Goal: Complete application form: Complete application form

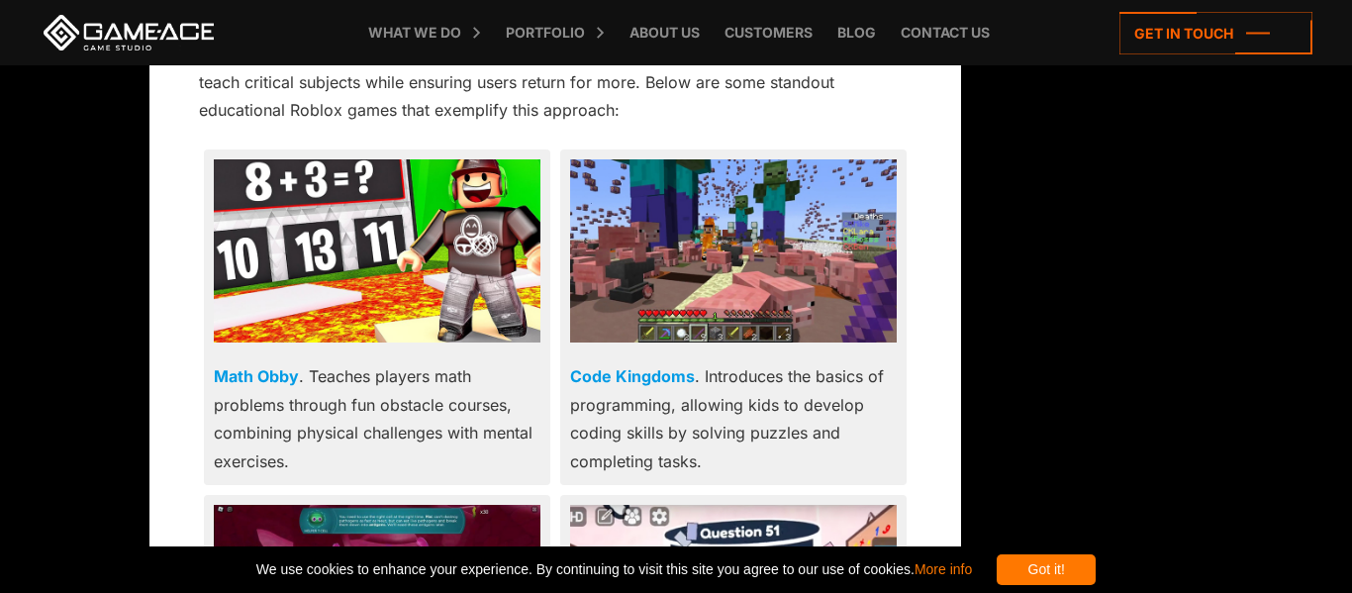
scroll to position [3779, 0]
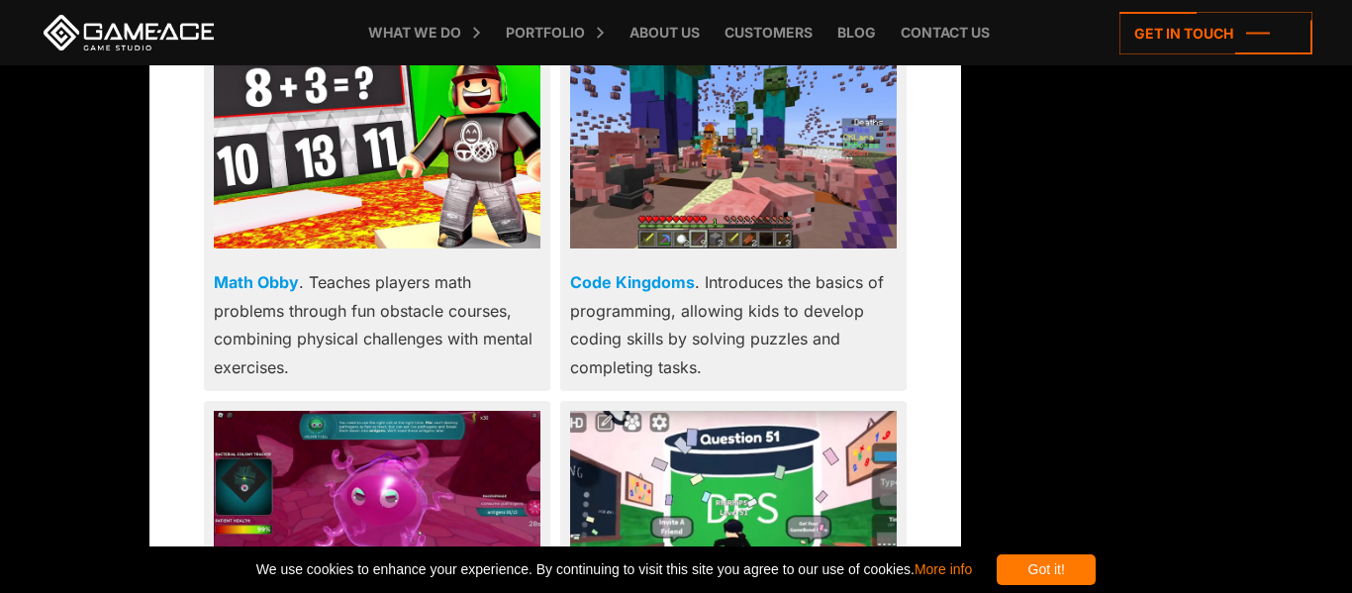
click at [1089, 560] on div "Got it!" at bounding box center [1046, 569] width 99 height 31
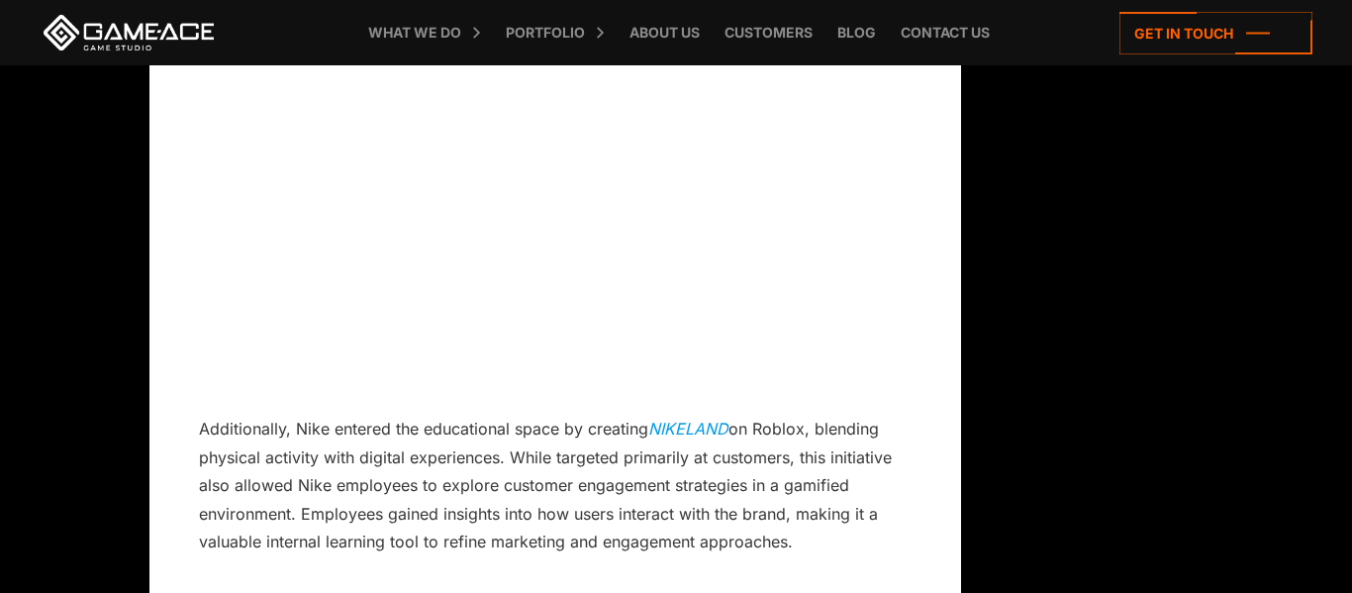
scroll to position [8860, 0]
click at [1263, 37] on icon at bounding box center [1216, 33] width 193 height 43
click at [1277, 32] on icon at bounding box center [1216, 33] width 193 height 43
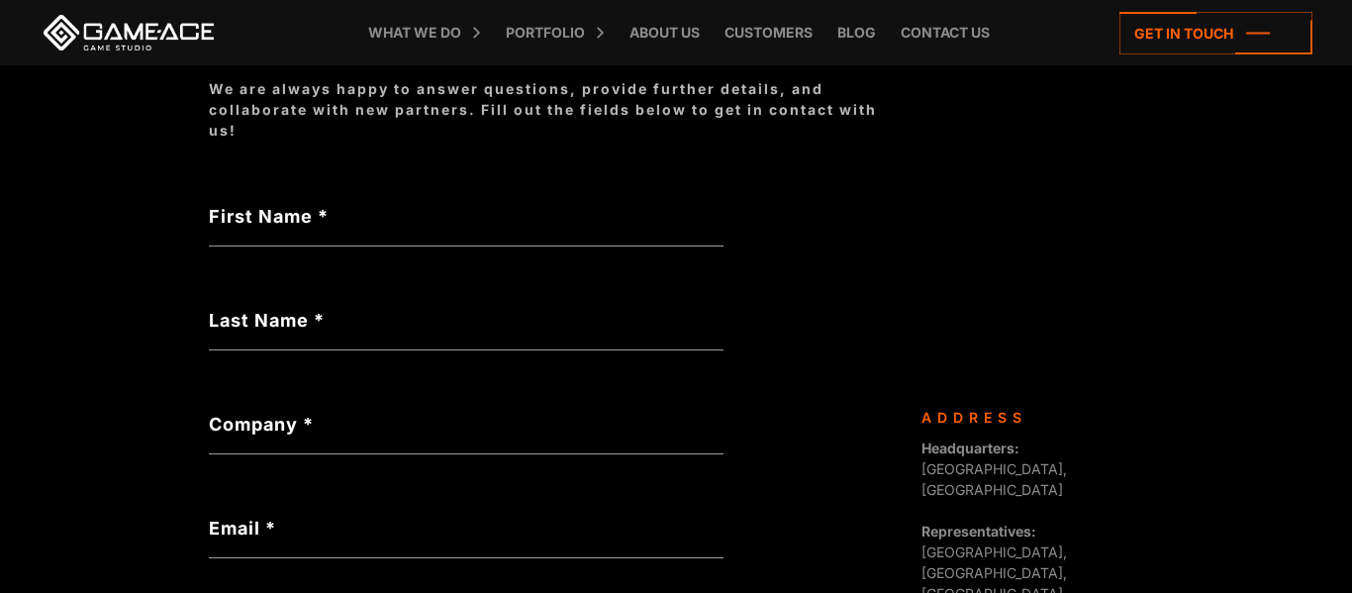
scroll to position [320, 0]
click at [235, 204] on label "First Name *" at bounding box center [466, 214] width 515 height 27
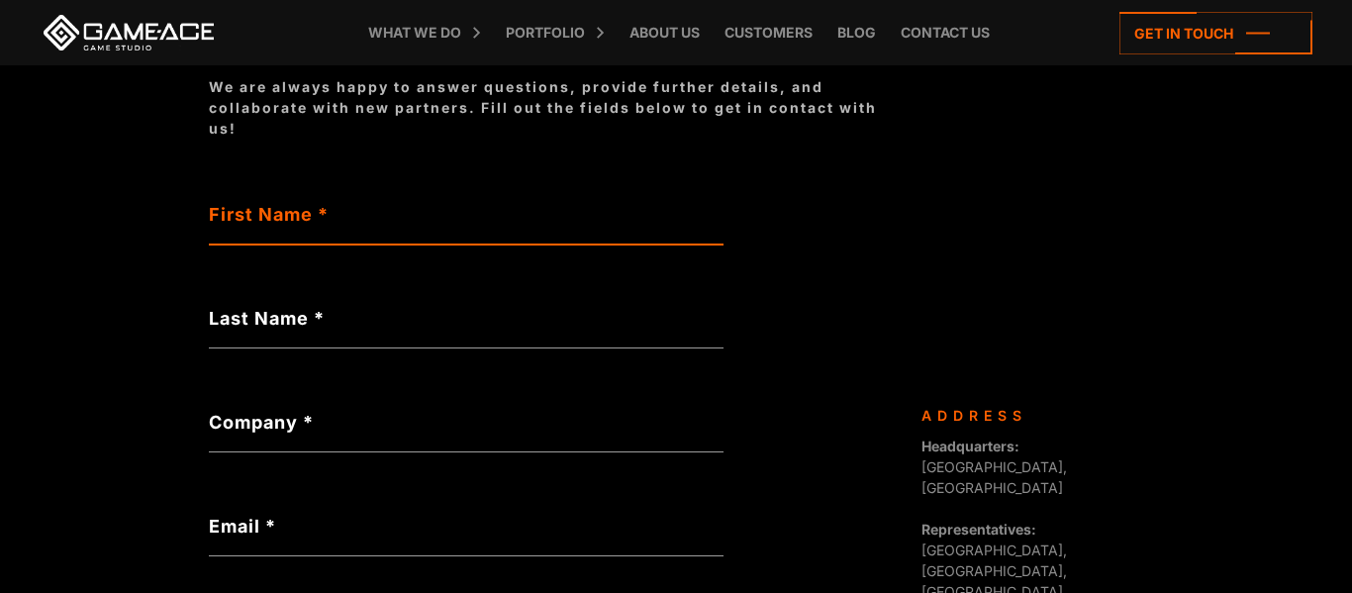
click at [235, 204] on input "First Name *" at bounding box center [466, 222] width 515 height 46
type input "********"
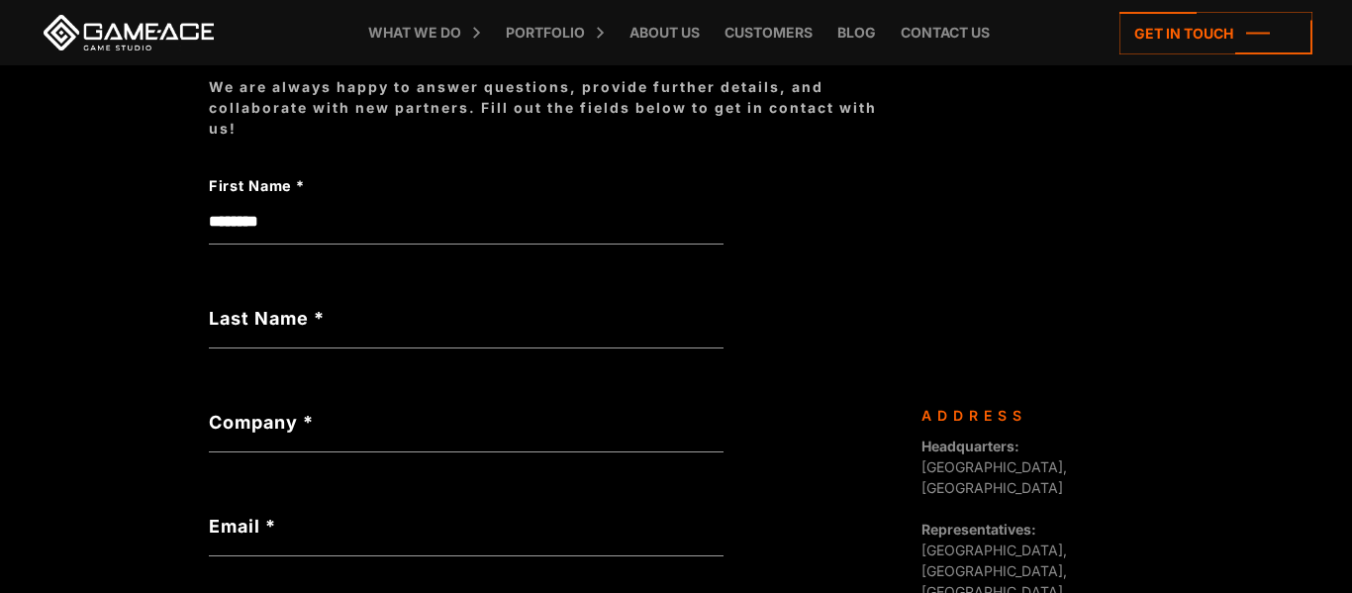
click at [451, 310] on label "Last Name *" at bounding box center [466, 318] width 515 height 27
click at [451, 310] on input "Last Name *" at bounding box center [466, 326] width 515 height 46
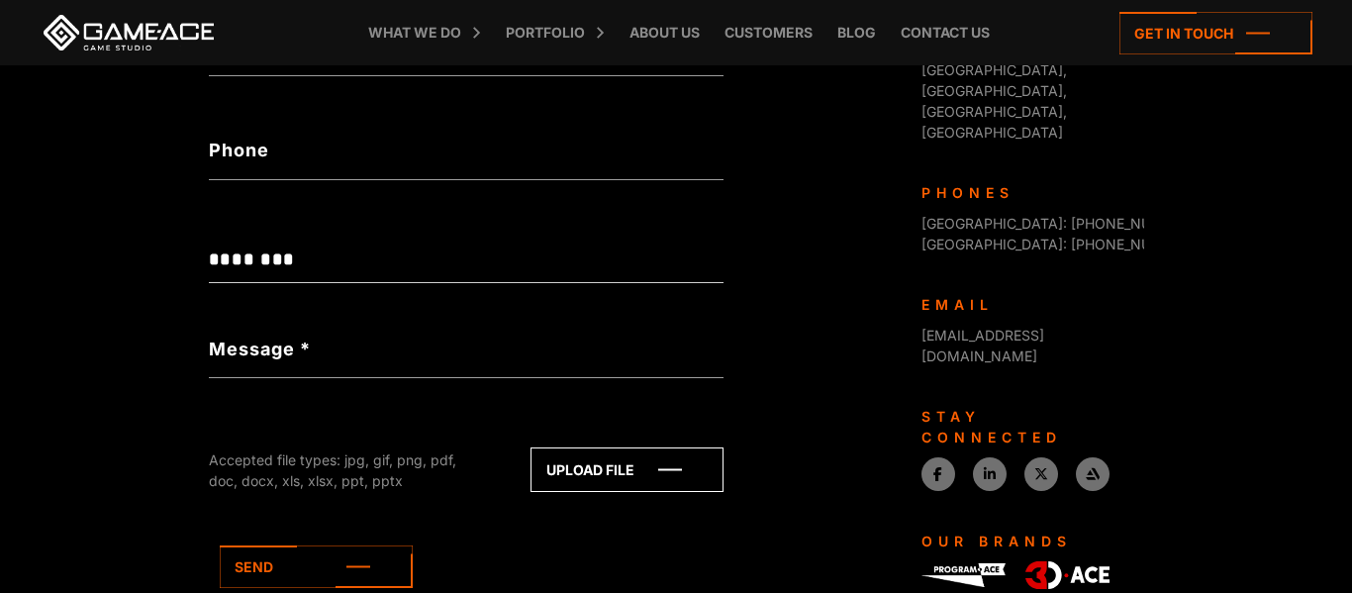
scroll to position [926, 0]
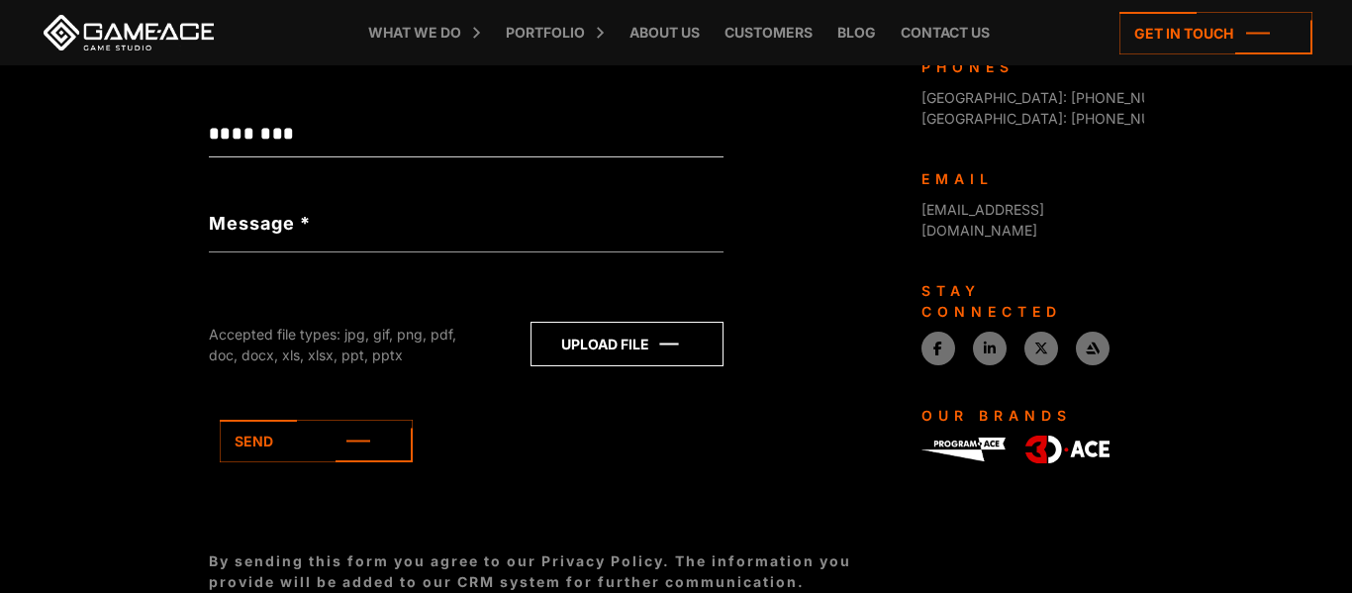
click at [630, 359] on icon at bounding box center [627, 344] width 191 height 43
click at [377, 462] on icon at bounding box center [316, 441] width 193 height 43
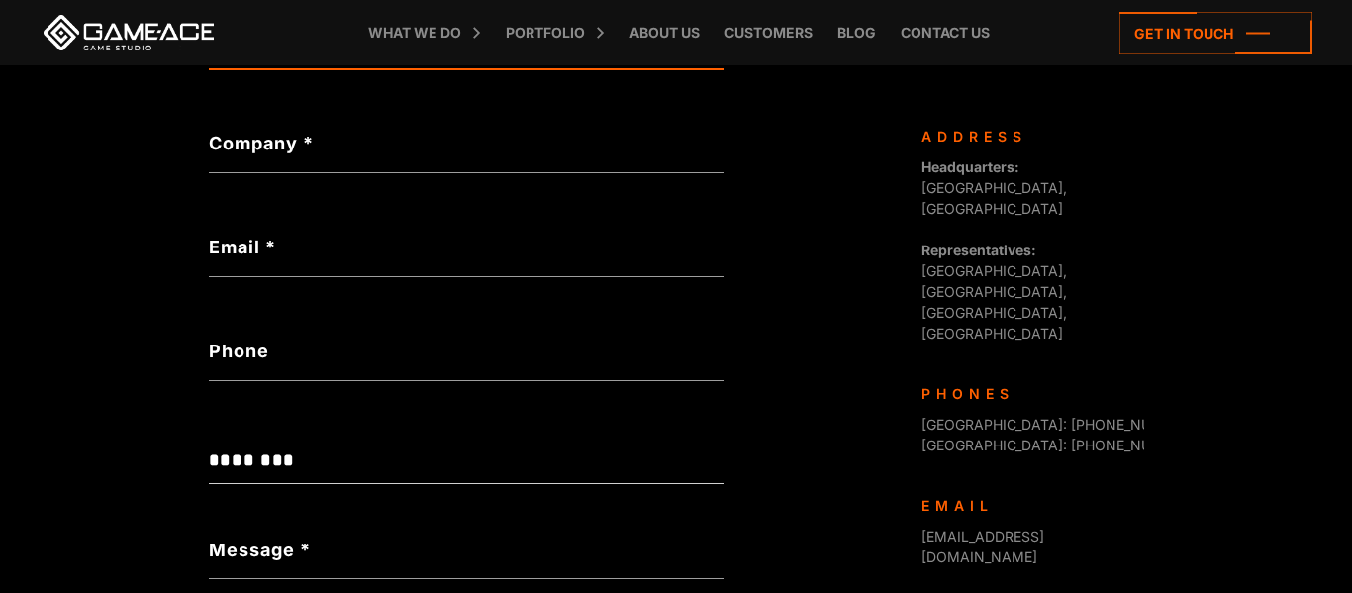
scroll to position [348, 0]
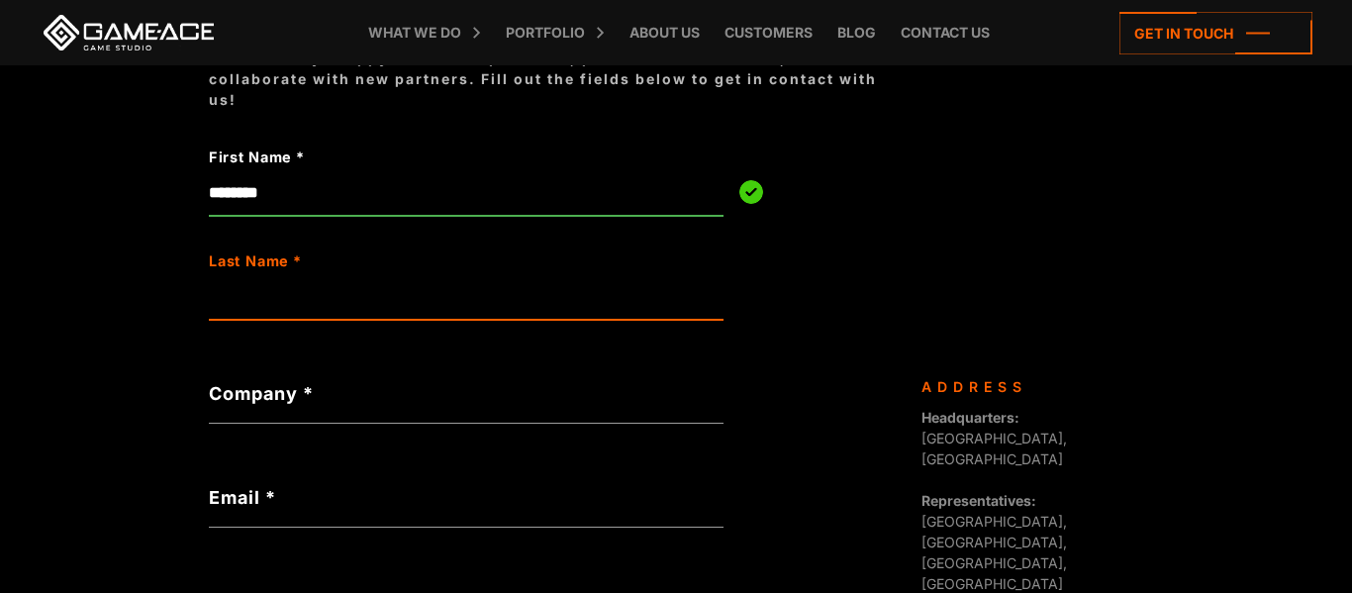
click at [558, 302] on input "Last Name *" at bounding box center [466, 297] width 515 height 46
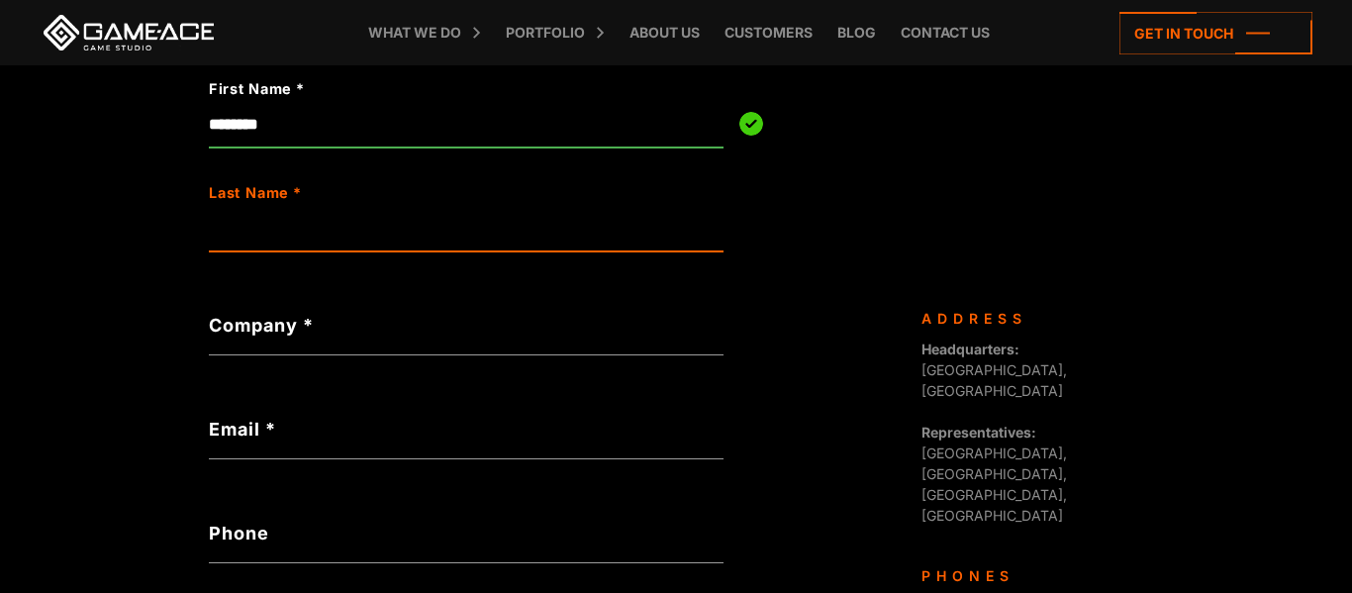
scroll to position [422, 0]
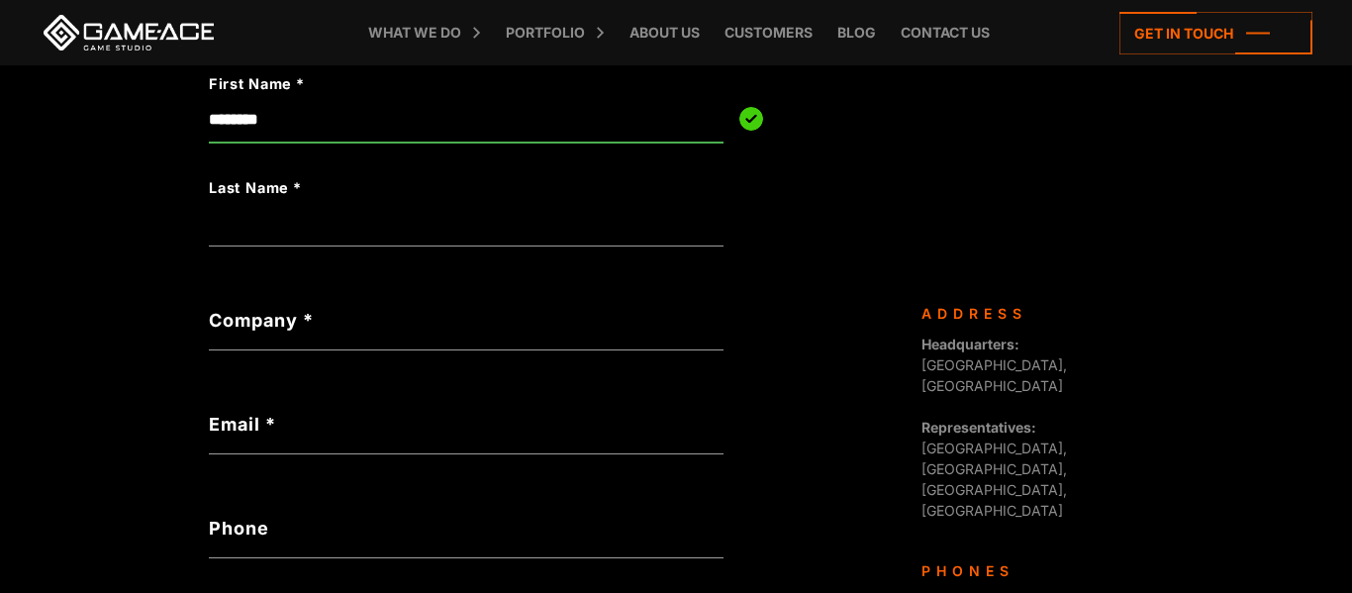
click at [1067, 419] on span "Representatives: Germany, Ukraine, Bulgaria, Canada" at bounding box center [995, 469] width 146 height 100
click at [1072, 356] on div "Headquarters: Nicosia, Cyprus Representatives: Germany, Ukraine, Bulgaria, Cana…" at bounding box center [1026, 427] width 208 height 187
click at [1076, 354] on div "Headquarters: Nicosia, Cyprus Representatives: Germany, Ukraine, Bulgaria, Cana…" at bounding box center [1026, 427] width 208 height 187
click at [619, 204] on label "Last Name *" at bounding box center [466, 216] width 515 height 27
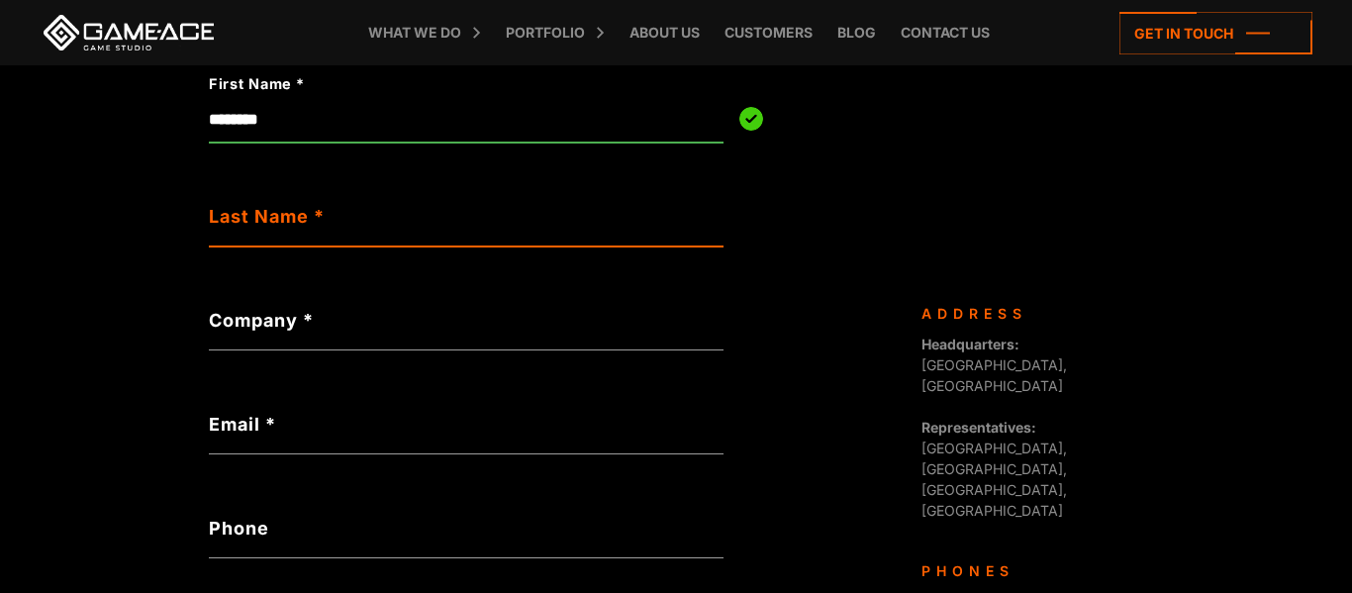
click at [619, 204] on input "Last Name *" at bounding box center [466, 224] width 515 height 46
type input "*****"
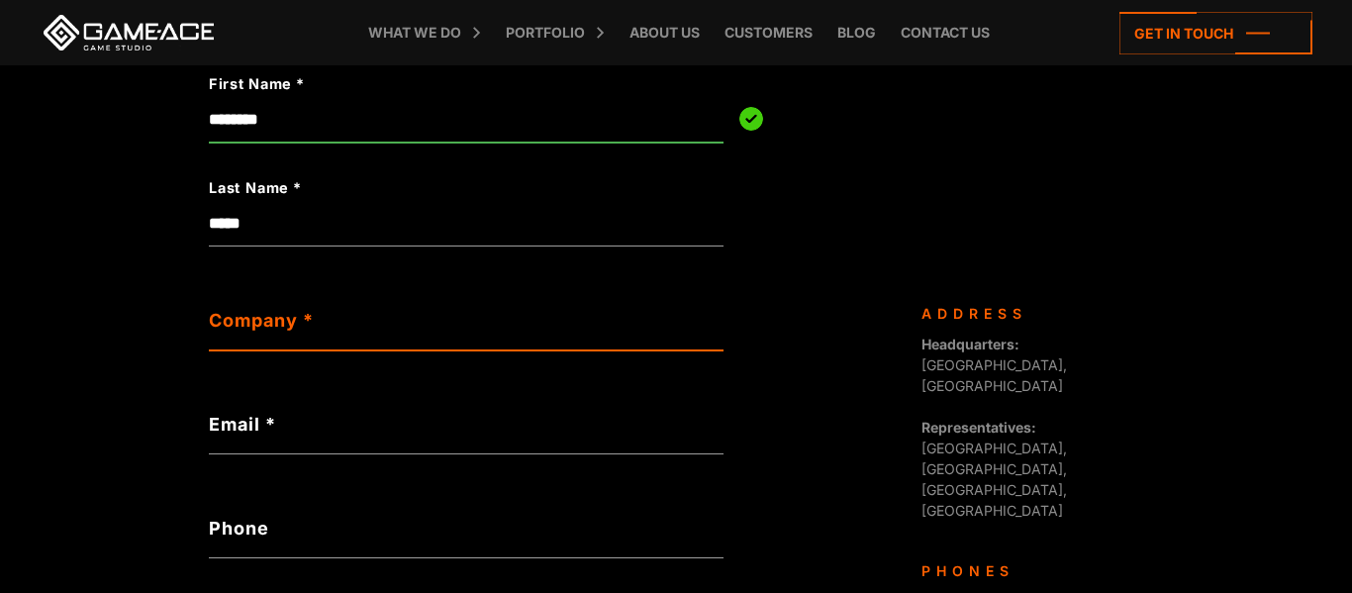
click at [221, 335] on input "Company *" at bounding box center [466, 328] width 515 height 46
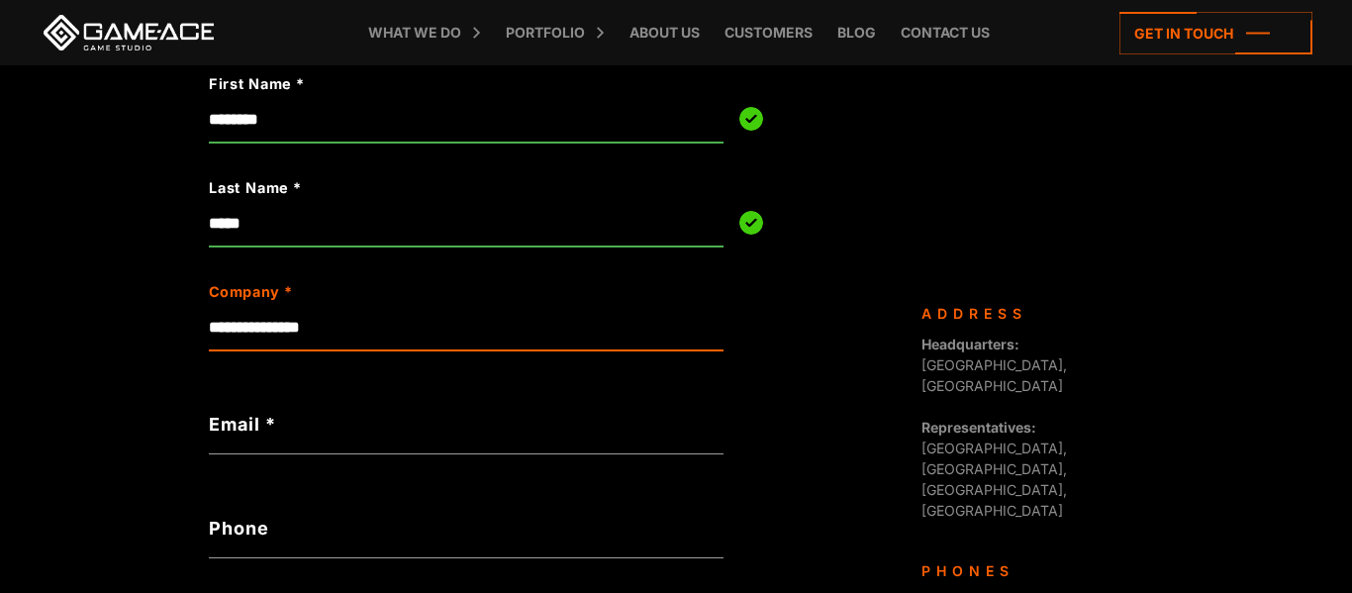
type input "**********"
click at [655, 477] on form "**********" at bounding box center [466, 575] width 515 height 957
click at [644, 411] on label "Email *" at bounding box center [466, 424] width 515 height 27
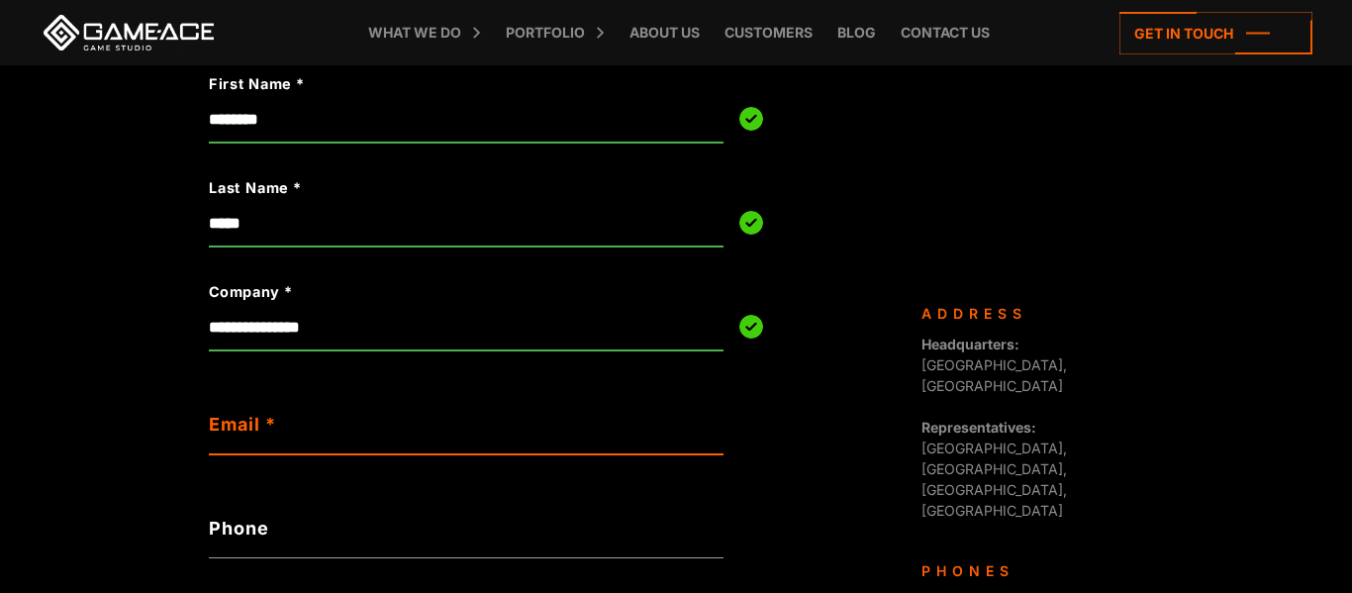
click at [644, 411] on input "Email *" at bounding box center [466, 432] width 515 height 46
type input "**********"
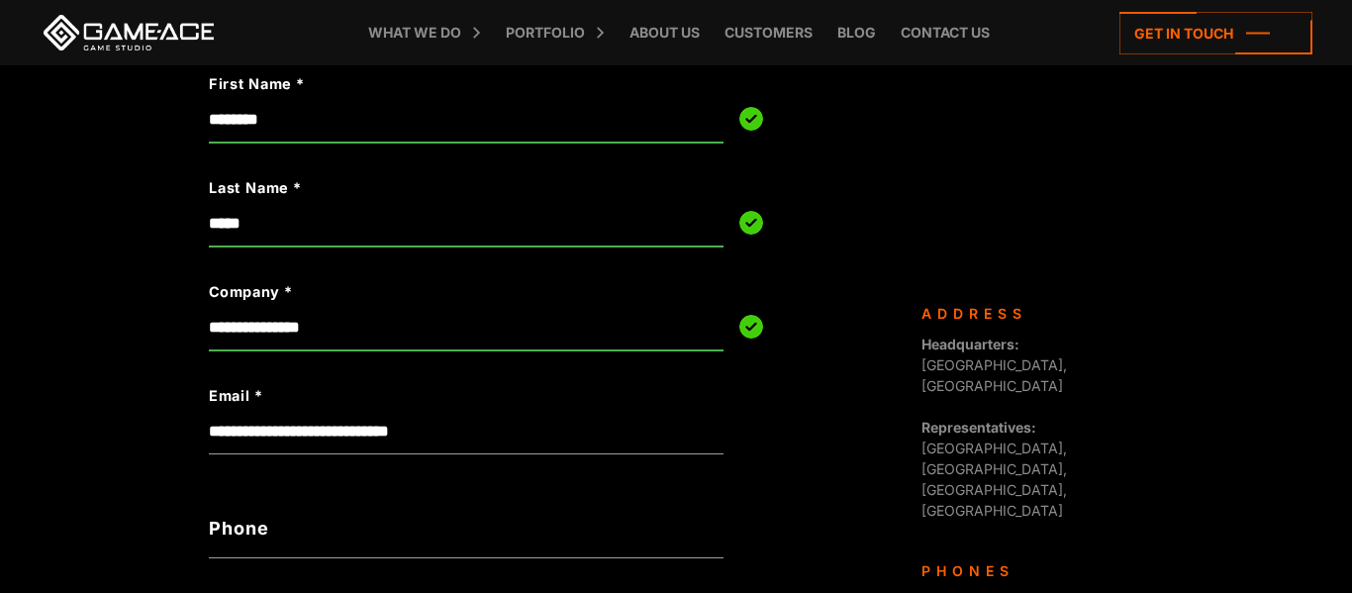
click at [679, 531] on label "Phone" at bounding box center [466, 528] width 515 height 27
click at [679, 531] on input "Phone" at bounding box center [466, 536] width 515 height 46
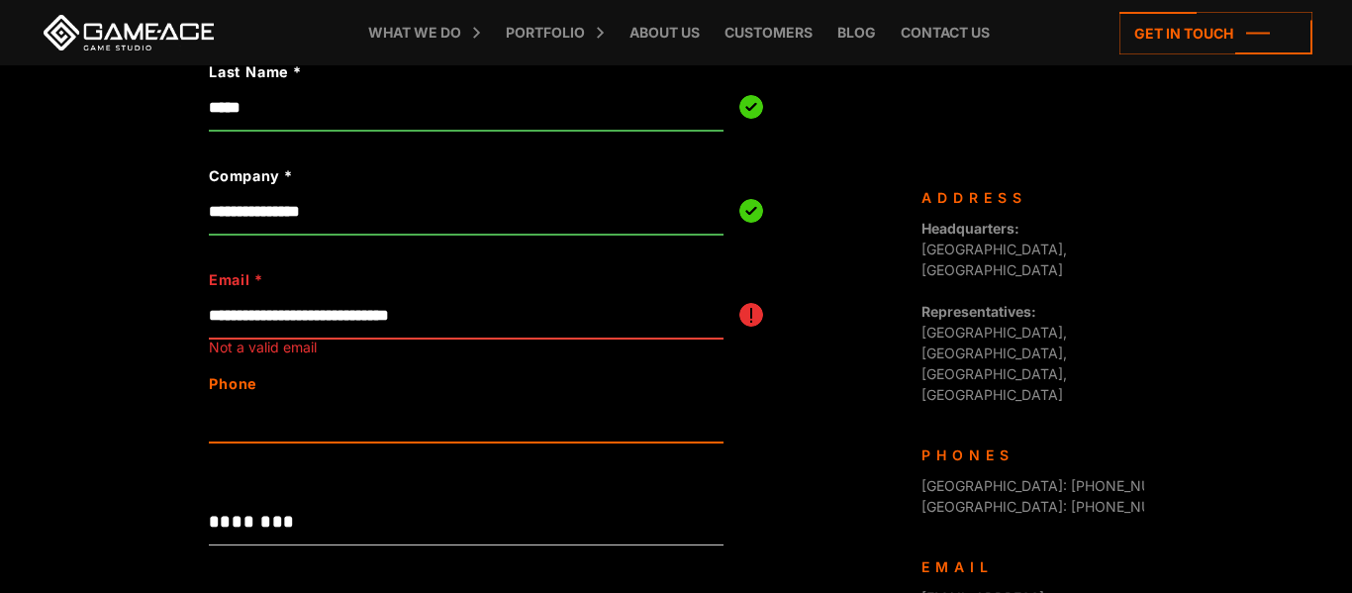
scroll to position [537, 0]
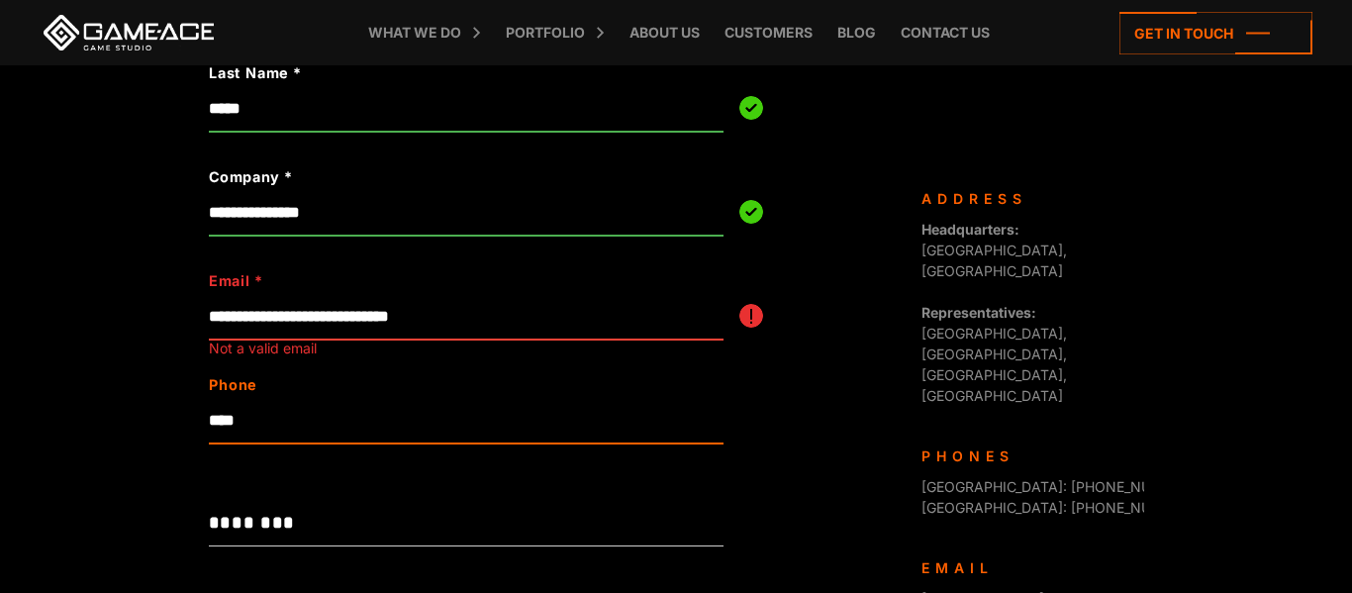
type input "***"
click at [537, 286] on label "Email *" at bounding box center [415, 281] width 412 height 22
click at [537, 294] on input "**********" at bounding box center [466, 317] width 515 height 46
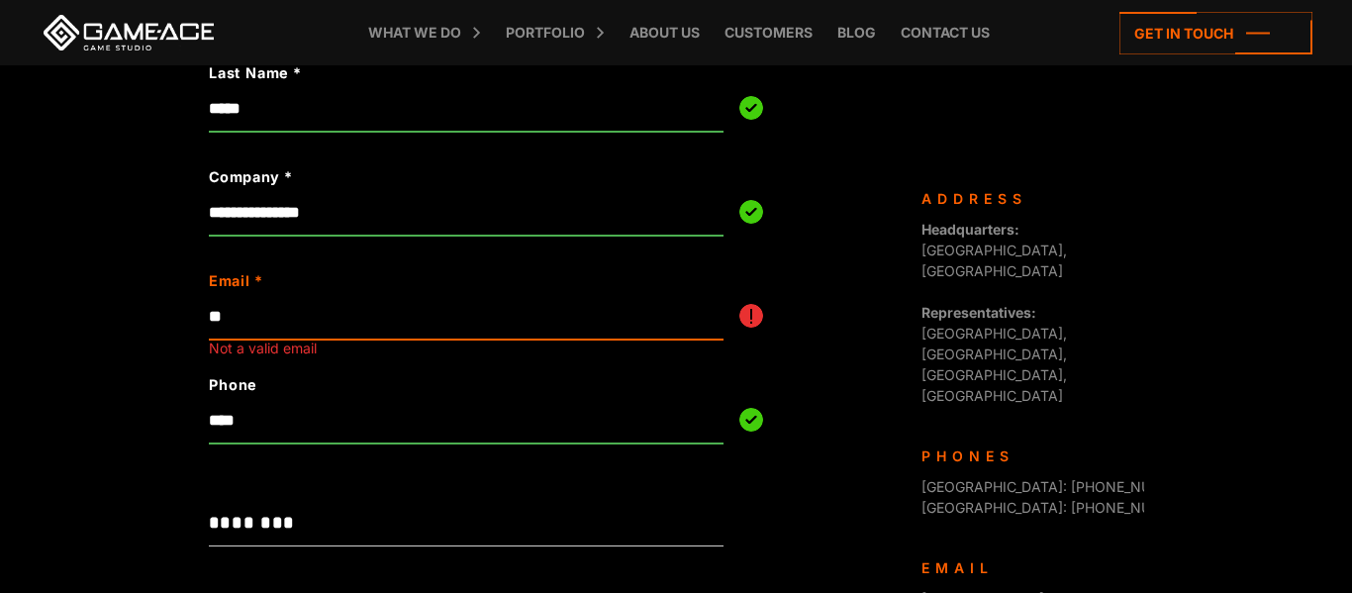
type input "*"
click at [1227, 32] on icon at bounding box center [1216, 33] width 193 height 43
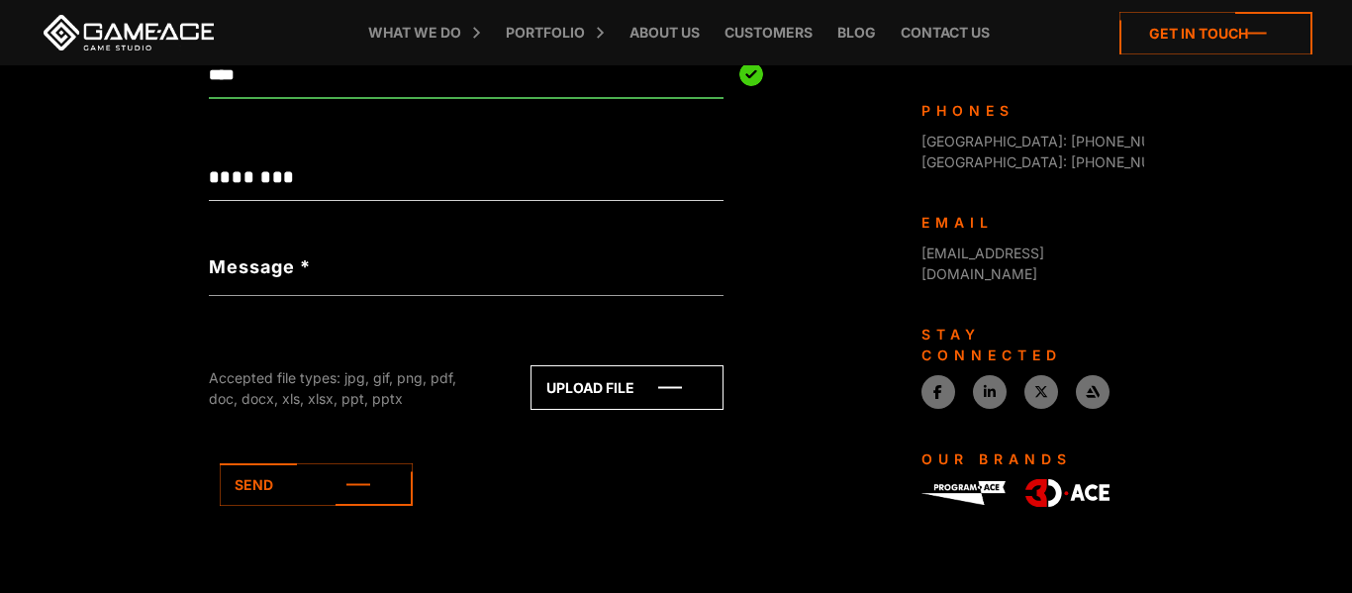
scroll to position [914, 0]
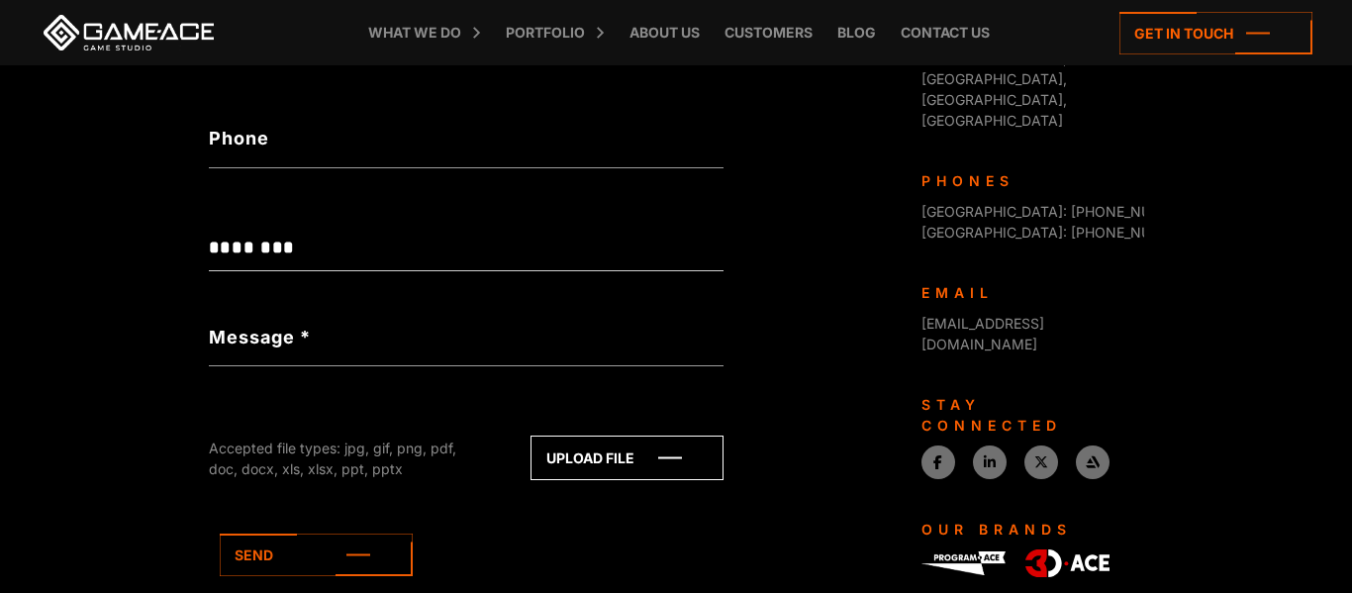
scroll to position [926, 0]
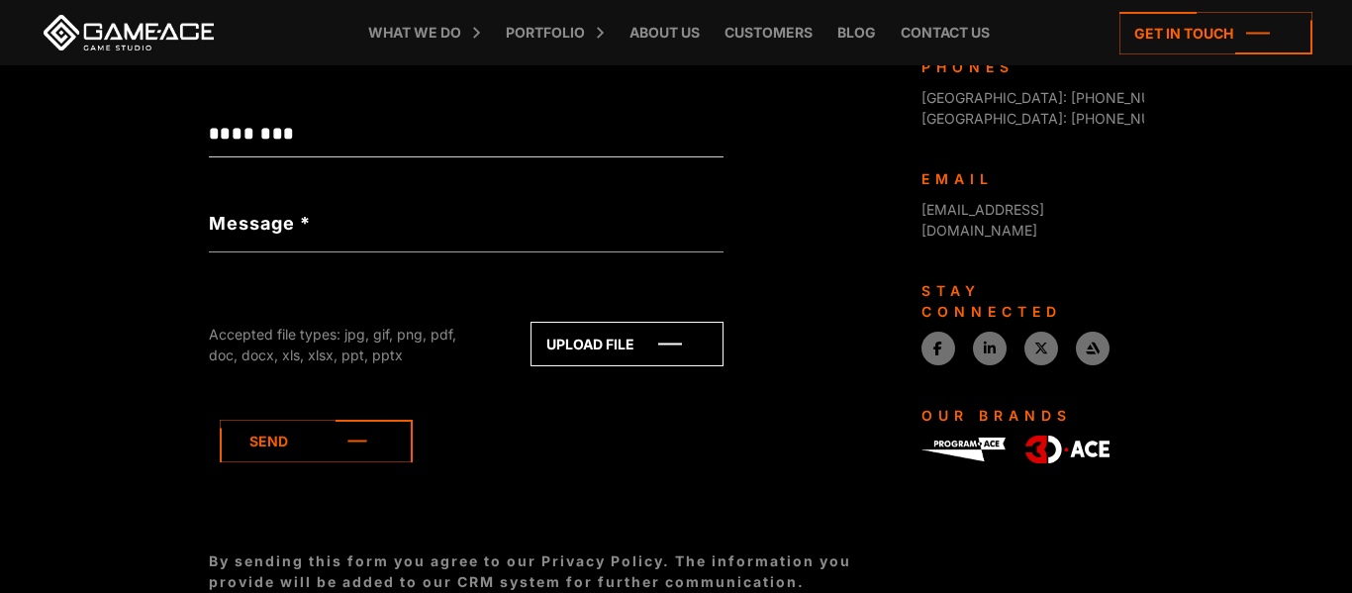
click at [302, 462] on icon at bounding box center [316, 441] width 193 height 43
click at [610, 342] on icon at bounding box center [627, 344] width 191 height 43
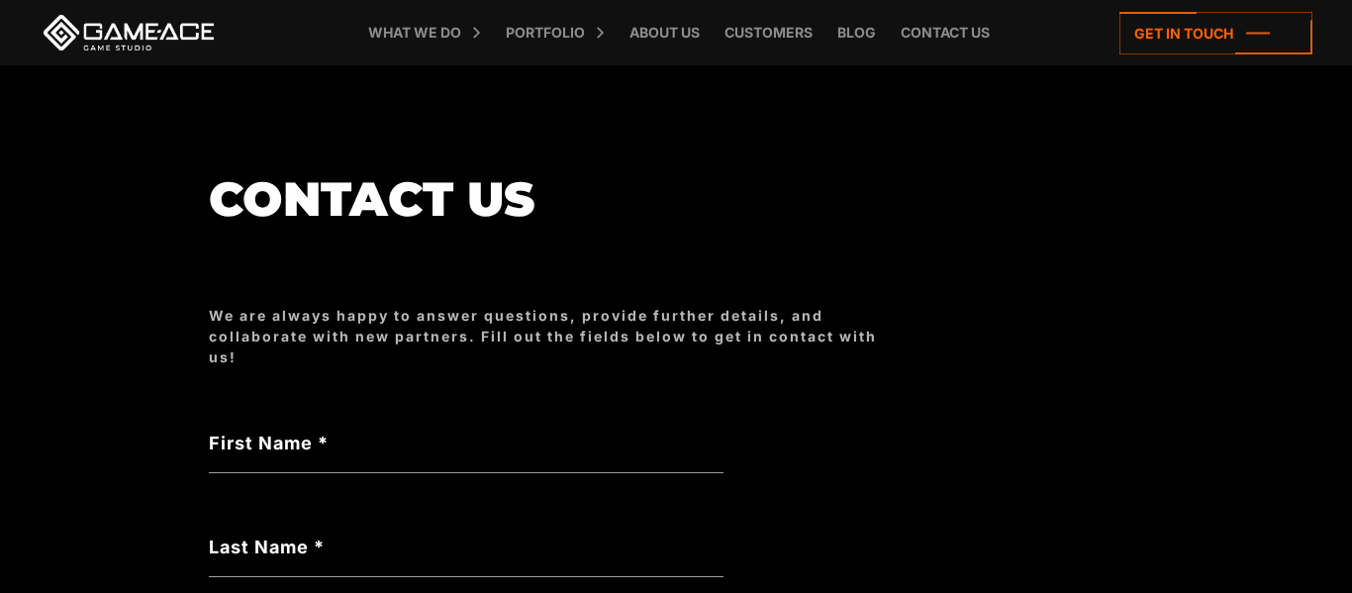
scroll to position [0, 0]
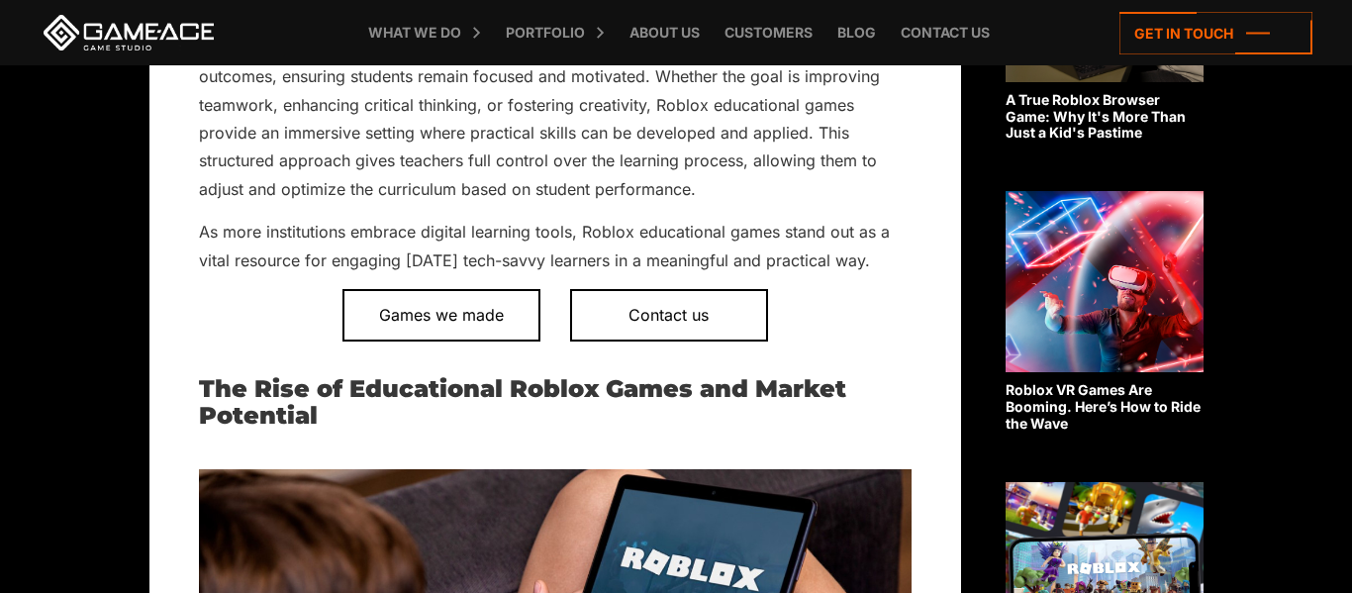
scroll to position [922, 0]
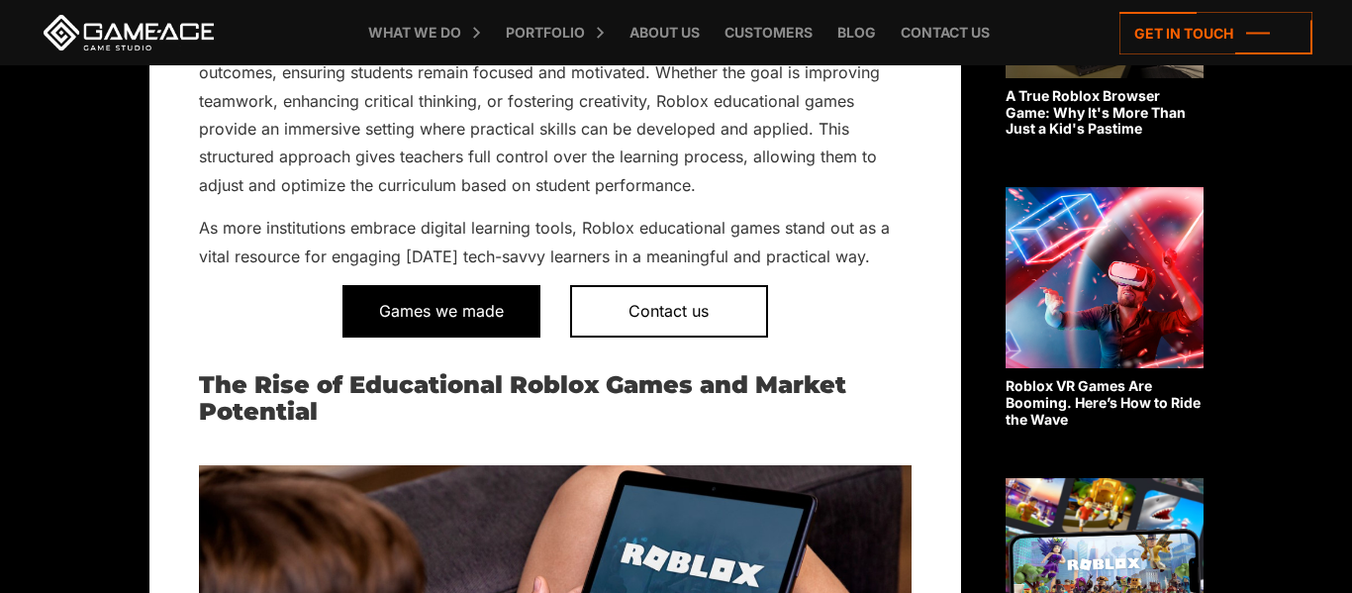
click at [489, 312] on span "Games we made" at bounding box center [442, 310] width 198 height 51
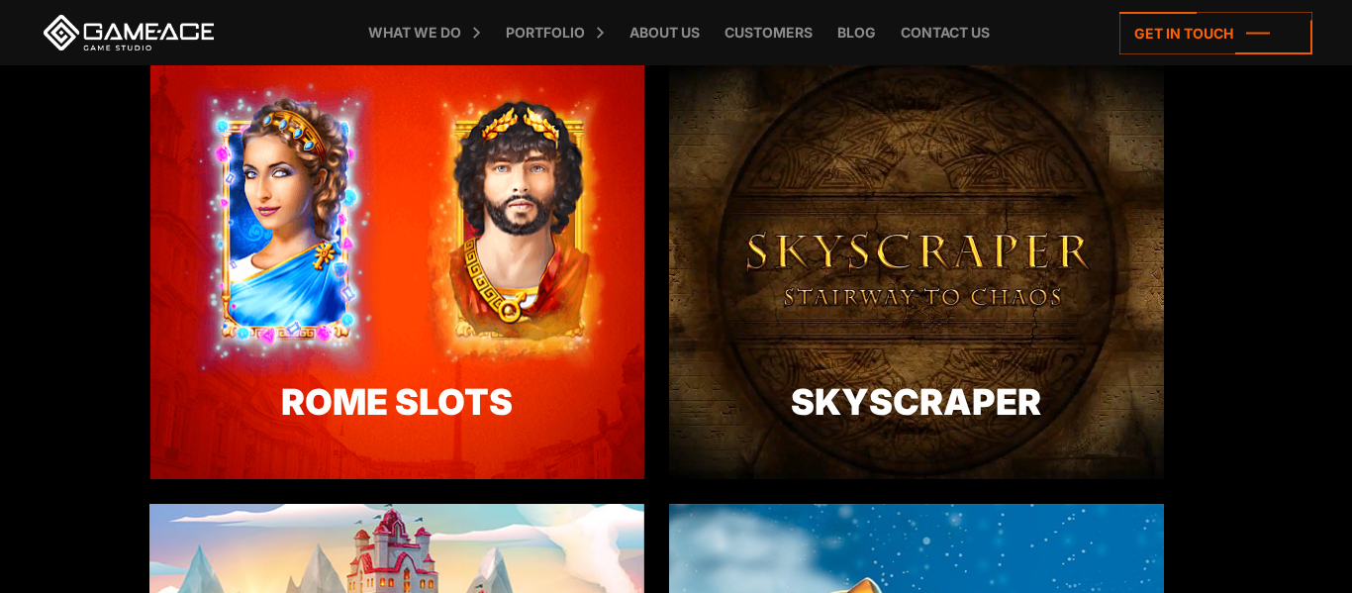
scroll to position [3656, 0]
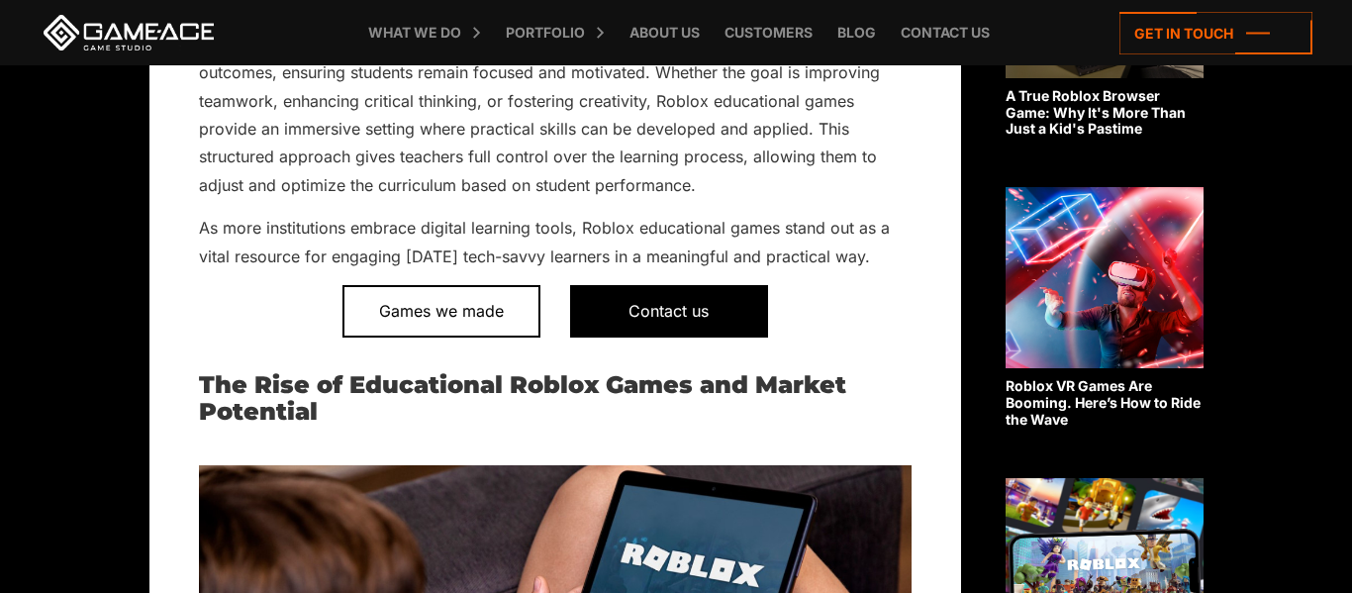
click at [724, 296] on span "Contact us" at bounding box center [669, 310] width 198 height 51
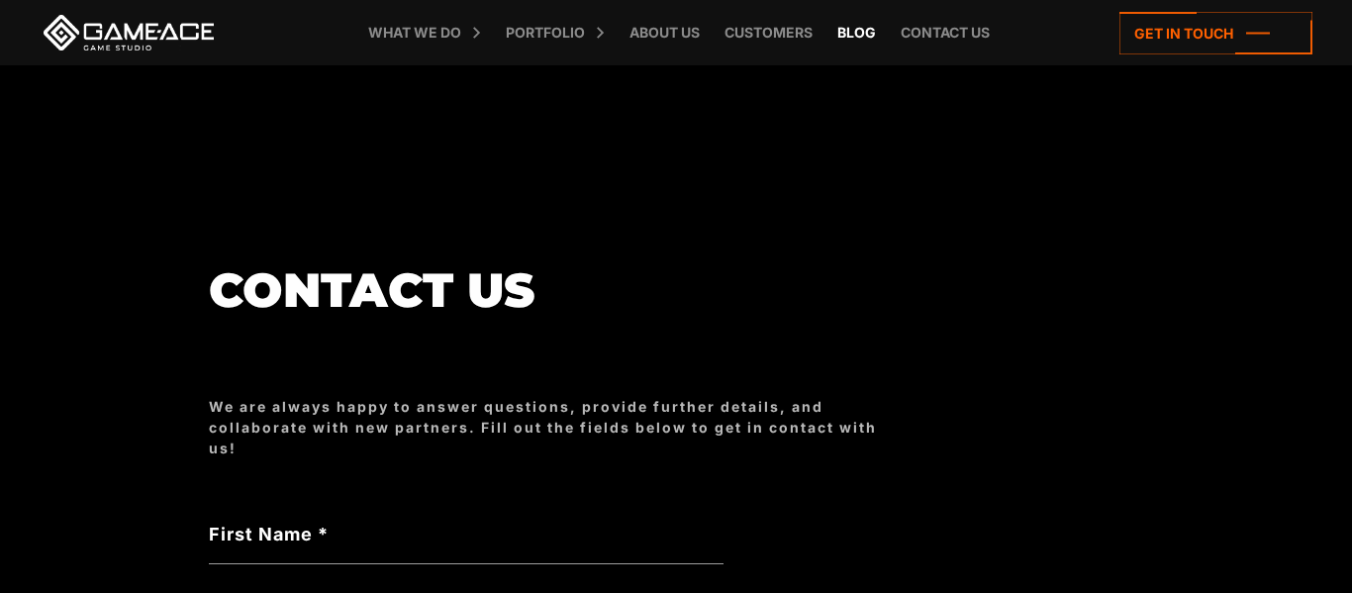
click at [856, 26] on link "Blog" at bounding box center [857, 32] width 58 height 65
